Goal: Task Accomplishment & Management: Complete application form

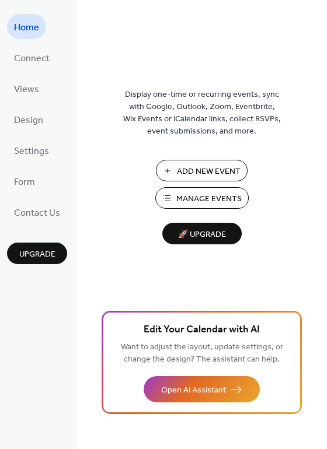
click at [216, 198] on span "Manage Events" at bounding box center [208, 199] width 65 height 12
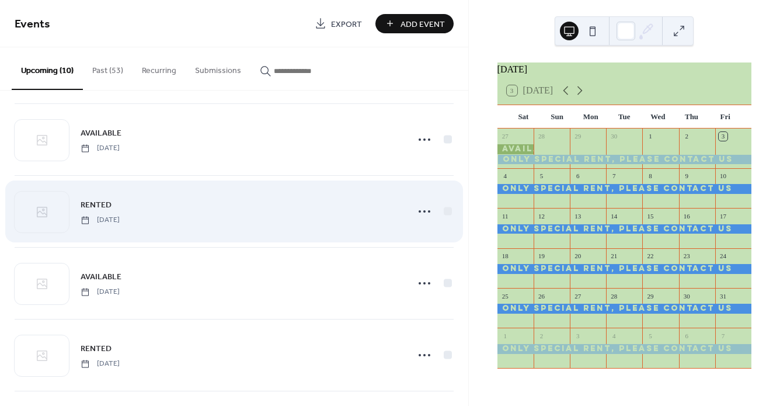
scroll to position [71, 0]
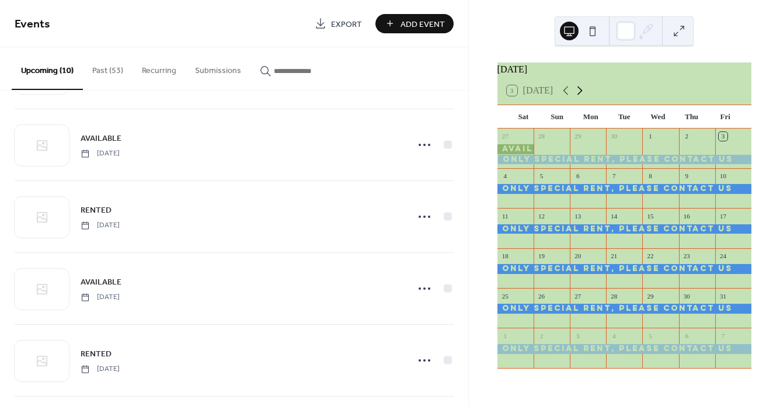
click at [582, 96] on icon at bounding box center [579, 90] width 14 height 14
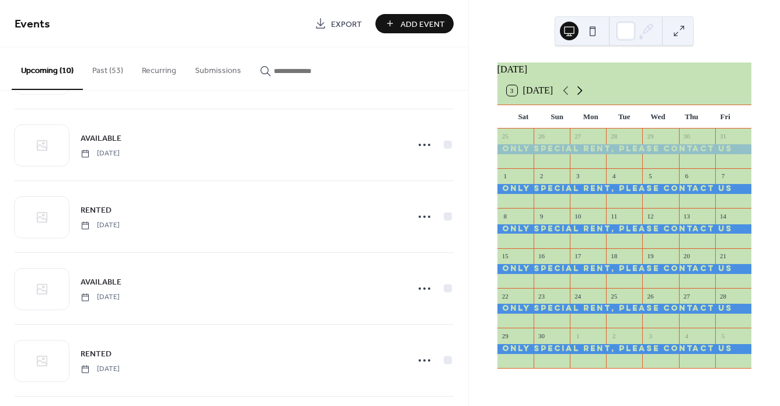
click at [582, 96] on icon at bounding box center [579, 90] width 14 height 14
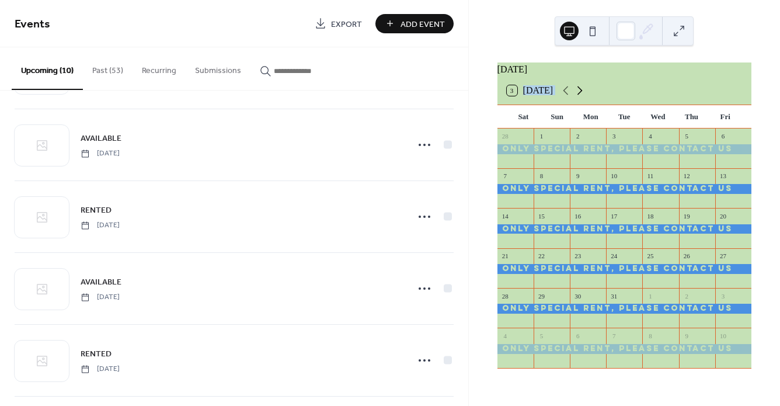
click at [582, 96] on icon at bounding box center [579, 90] width 14 height 14
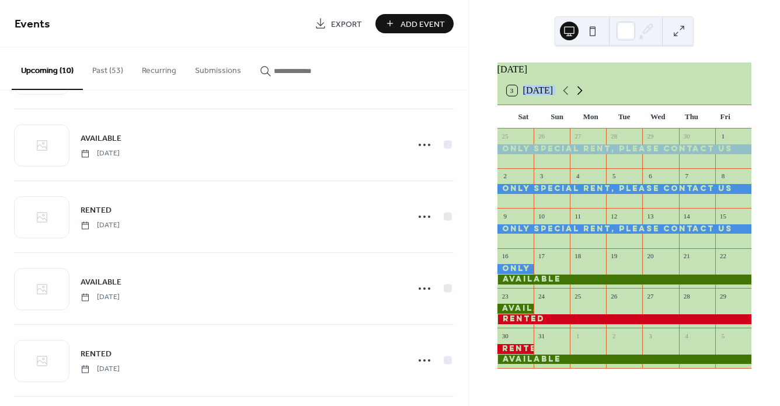
click at [582, 96] on icon at bounding box center [579, 90] width 14 height 14
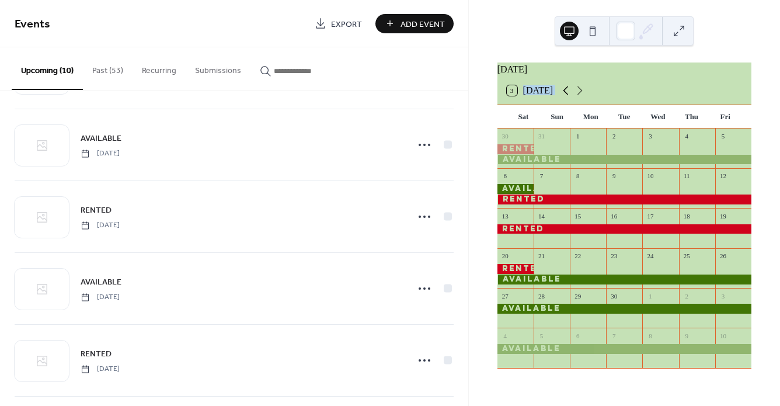
click at [565, 95] on icon at bounding box center [565, 90] width 5 height 9
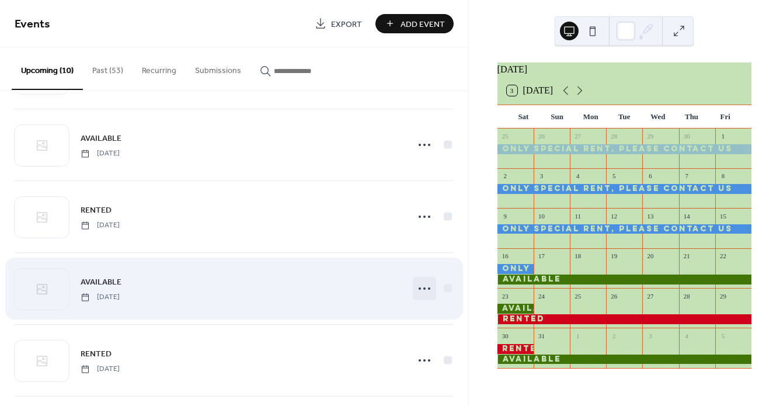
click at [423, 288] on icon at bounding box center [424, 288] width 19 height 19
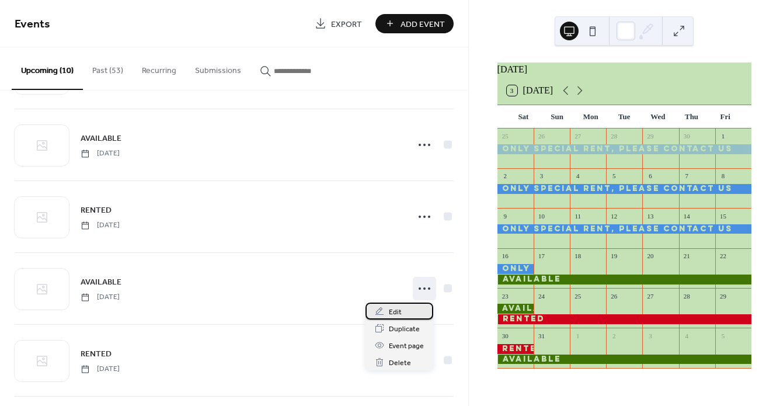
click at [397, 309] on span "Edit" at bounding box center [395, 312] width 13 height 12
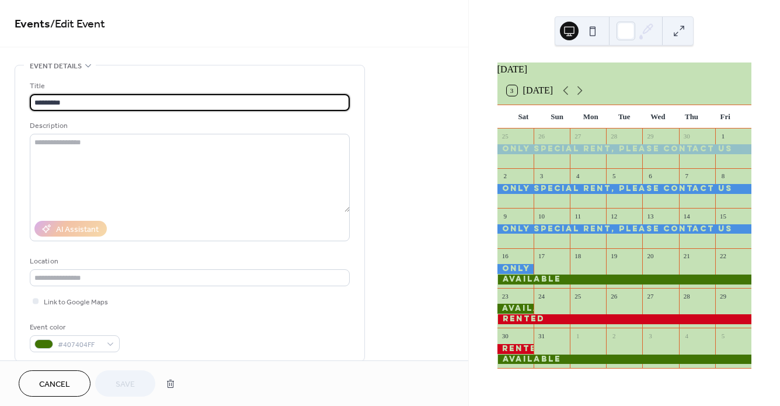
drag, startPoint x: 73, startPoint y: 101, endPoint x: 33, endPoint y: 102, distance: 40.3
click at [33, 102] on input "*********" at bounding box center [190, 102] width 320 height 17
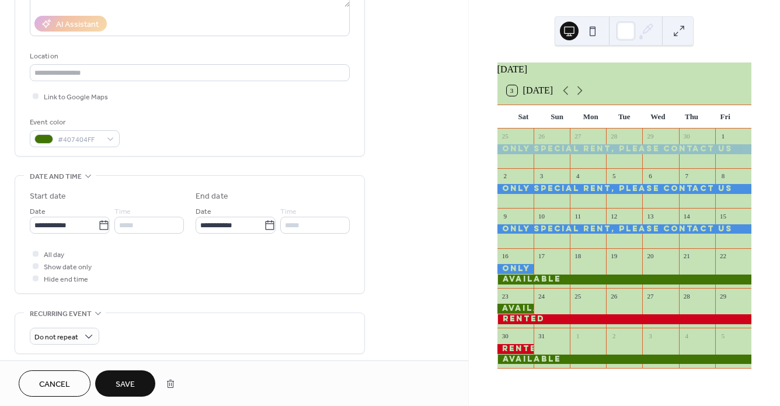
scroll to position [195, 0]
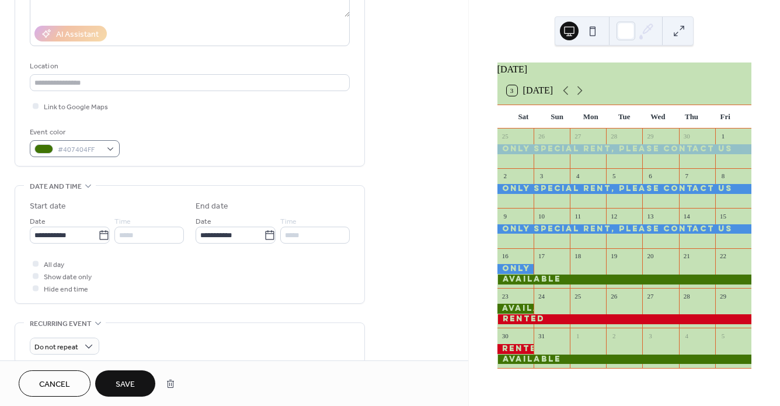
type input "******"
click at [110, 152] on div "#407404FF" at bounding box center [75, 148] width 90 height 17
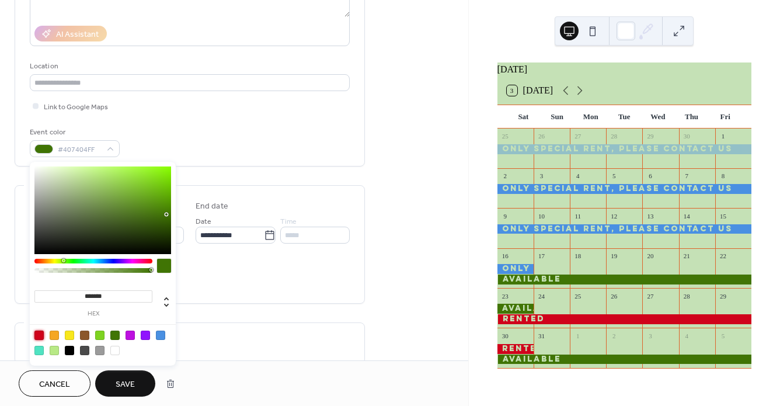
click at [40, 334] on div at bounding box center [38, 334] width 9 height 9
type input "*******"
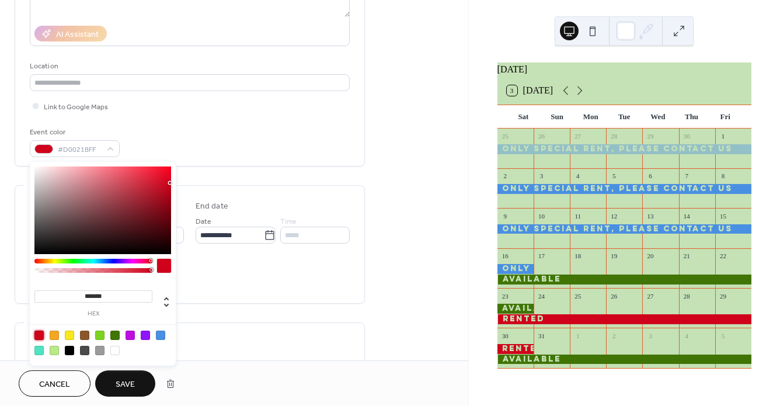
click at [405, 271] on div "**********" at bounding box center [234, 227] width 468 height 714
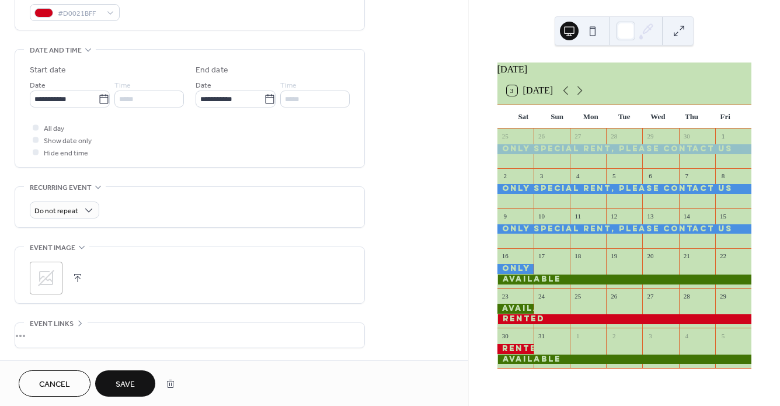
scroll to position [333, 0]
click at [130, 382] on span "Save" at bounding box center [125, 384] width 19 height 12
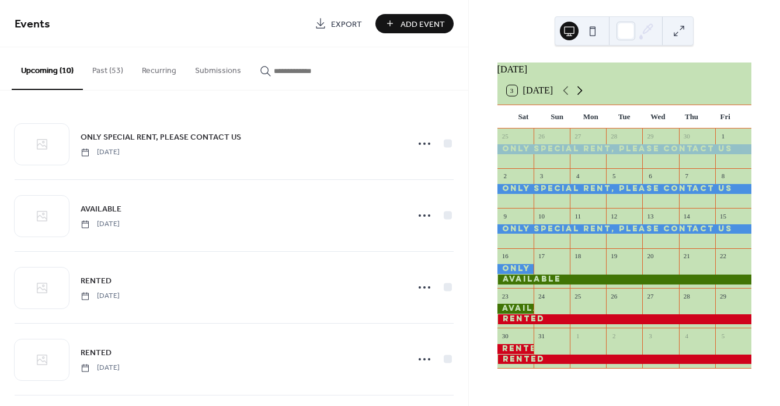
click at [578, 93] on icon at bounding box center [579, 90] width 14 height 14
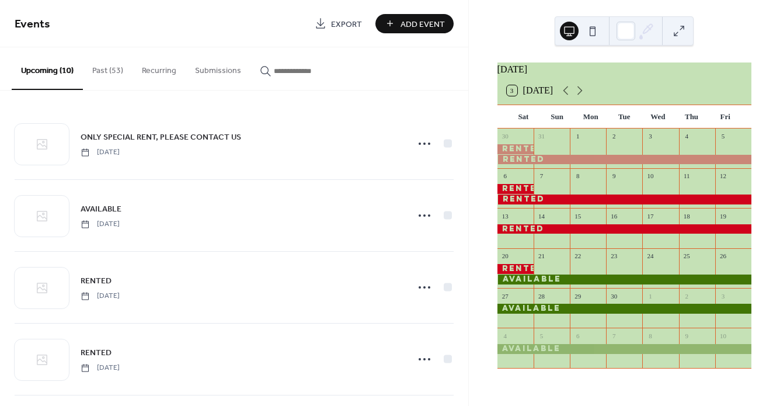
click at [760, 180] on div "June 2026 3 Today Sat Sun Mon Tue Wed Thu Fri 30 31 1 2 3 4 5 6 7 8 9 10 11 12 …" at bounding box center [624, 203] width 311 height 406
